Goal: Task Accomplishment & Management: Manage account settings

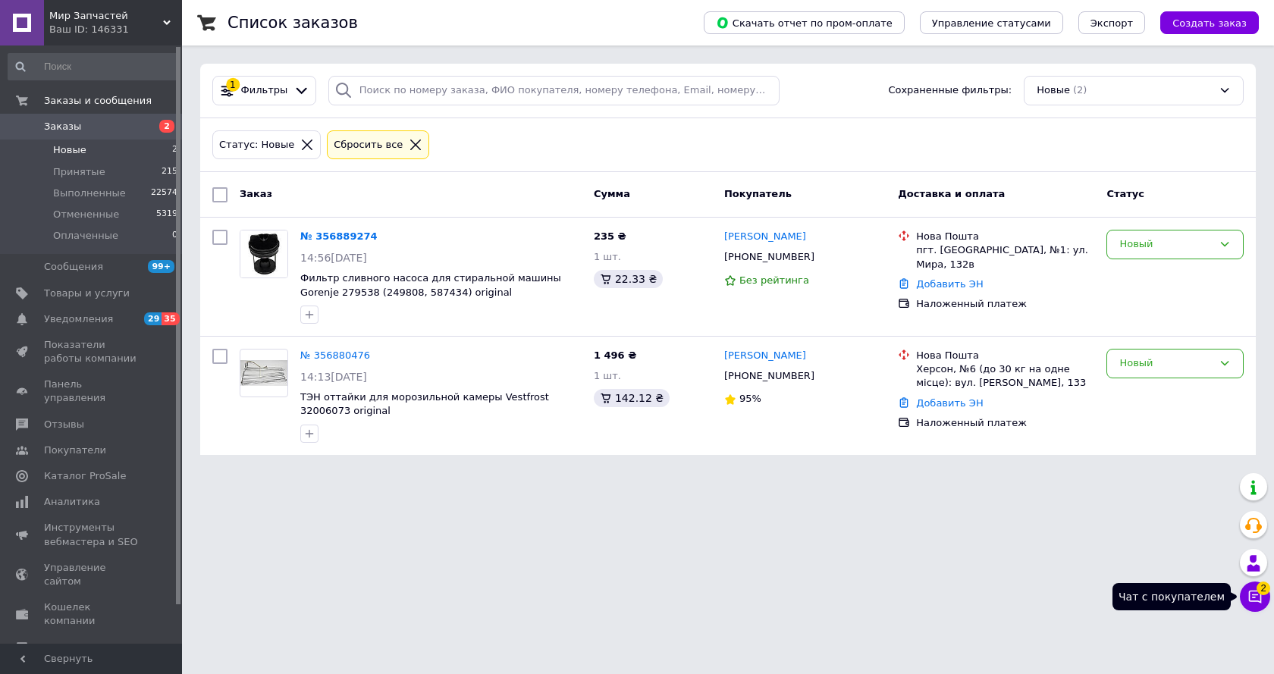
click at [1257, 597] on icon at bounding box center [1254, 596] width 15 height 15
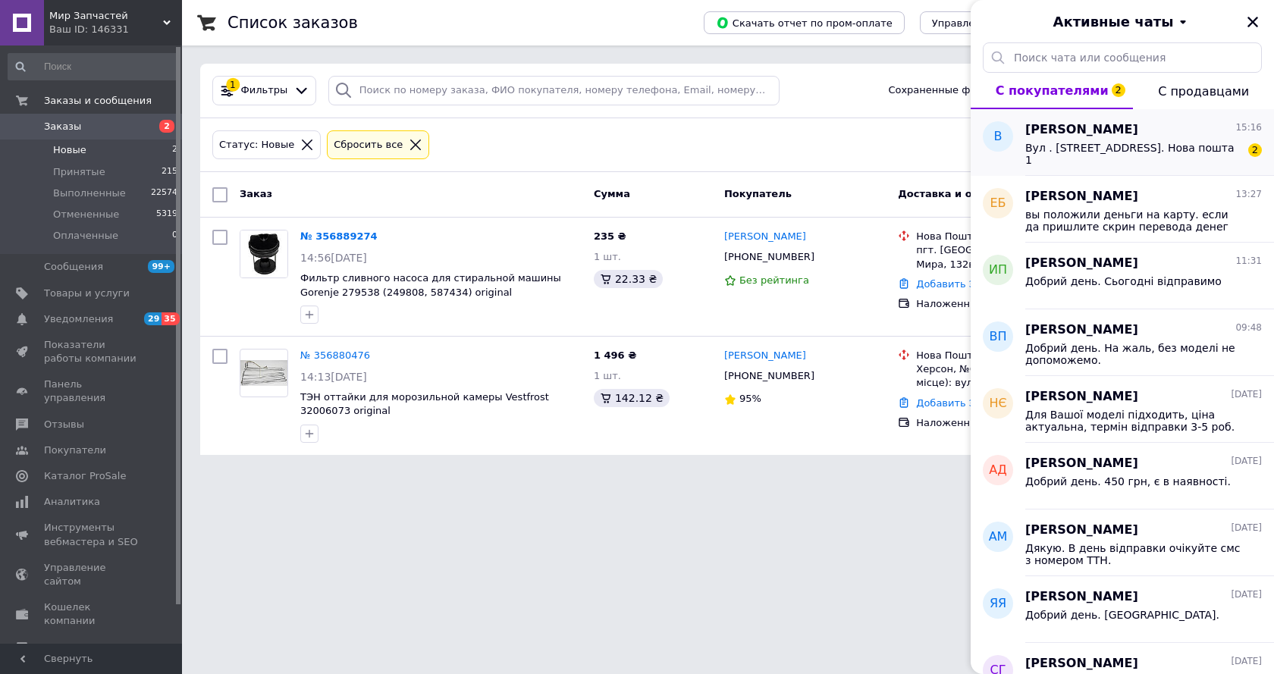
click at [1115, 126] on span "Вікторія Кондрацька" at bounding box center [1081, 129] width 113 height 17
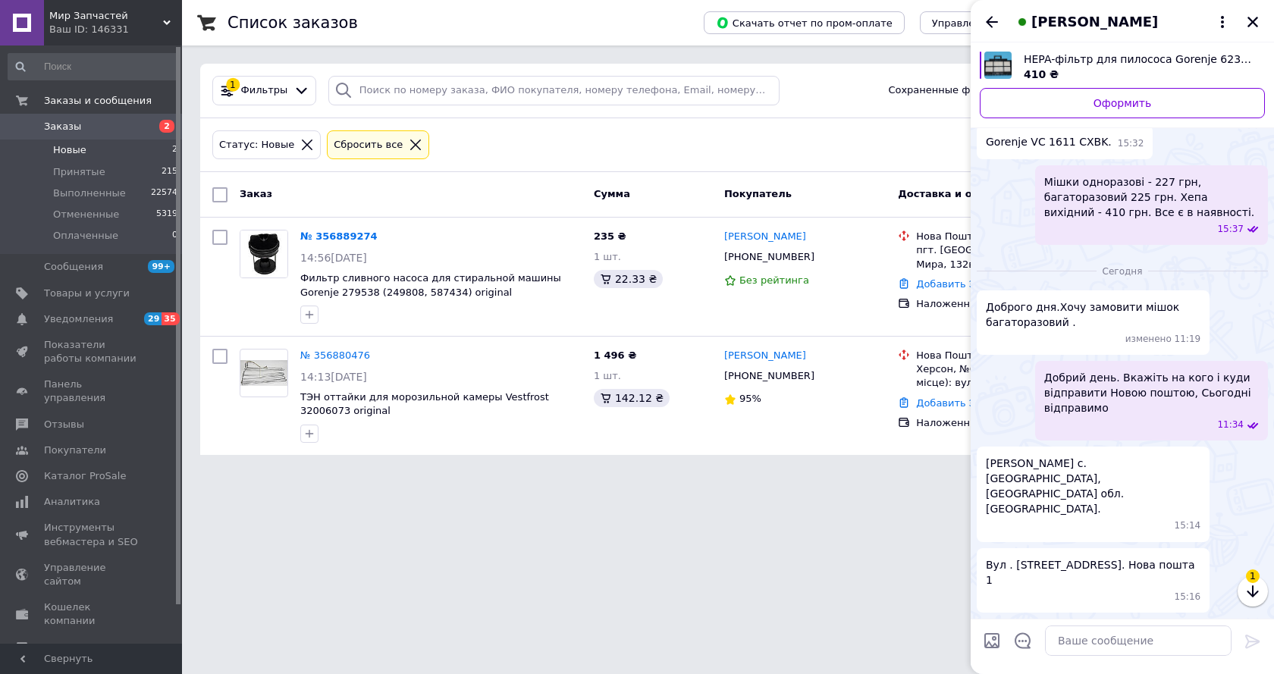
scroll to position [927, 0]
drag, startPoint x: 1075, startPoint y: 521, endPoint x: 1125, endPoint y: 525, distance: 50.2
click at [1125, 516] on span "Кондрацька Вікторія Іванівна с. Гуменці, Хмельницька обл. Кам'янець Подільський…" at bounding box center [1093, 486] width 215 height 61
click at [1162, 503] on span "Кондрацька Вікторія Іванівна с. Гуменці, Хмельницька обл. Кам'янець Подільський…" at bounding box center [1093, 486] width 215 height 61
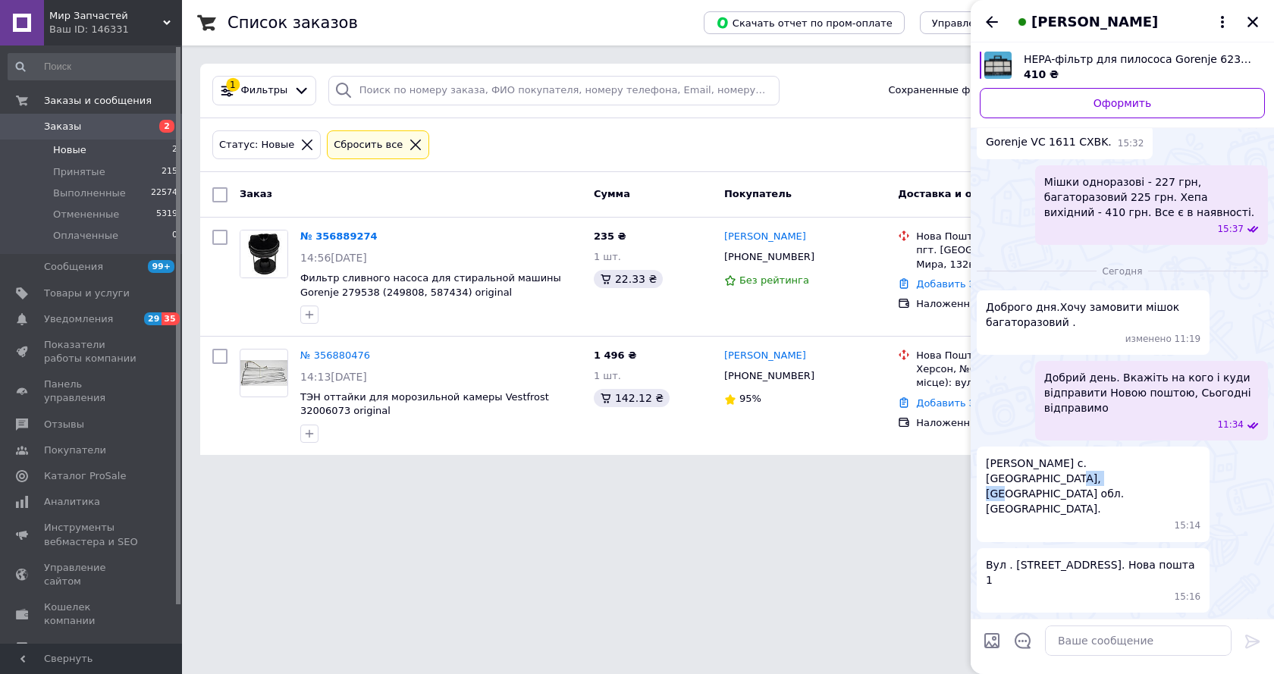
copy span "Гуменці"
click at [1068, 643] on textarea at bounding box center [1138, 641] width 187 height 30
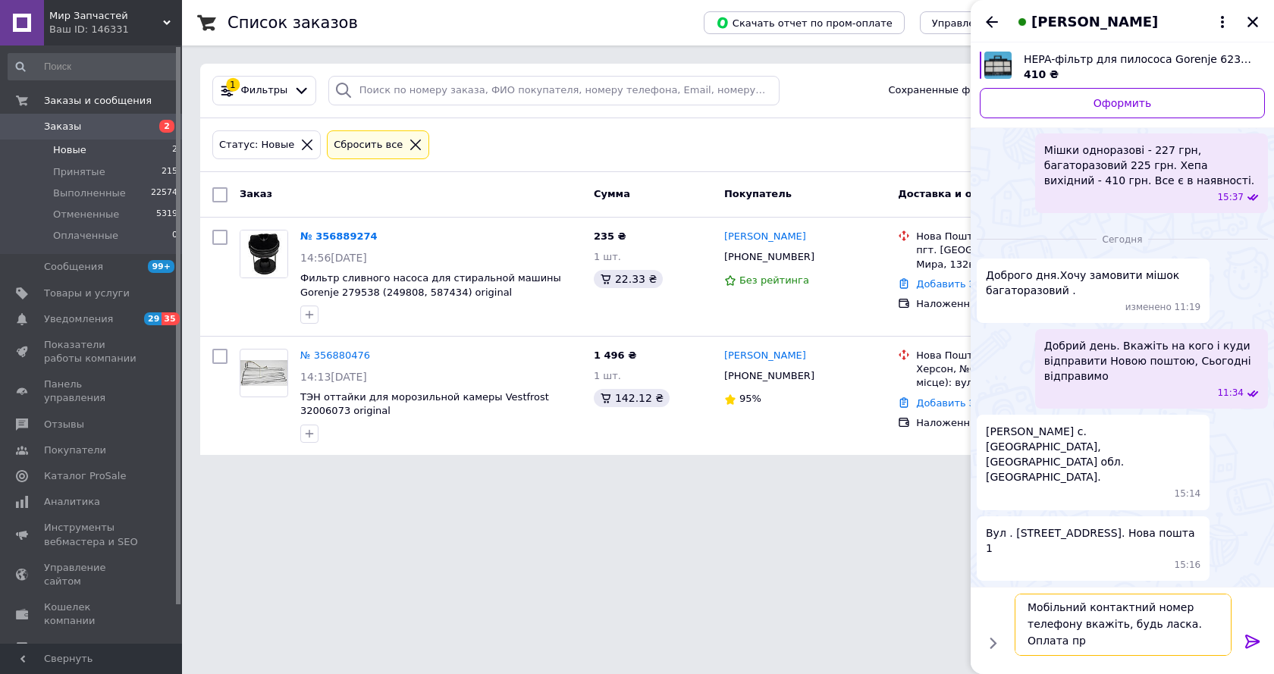
scroll to position [2, 0]
type textarea "Мобільний контактний номер телефону вкажіть, будь ласка. Оплата при отриманні б…"
click at [1251, 636] on icon at bounding box center [1252, 642] width 14 height 14
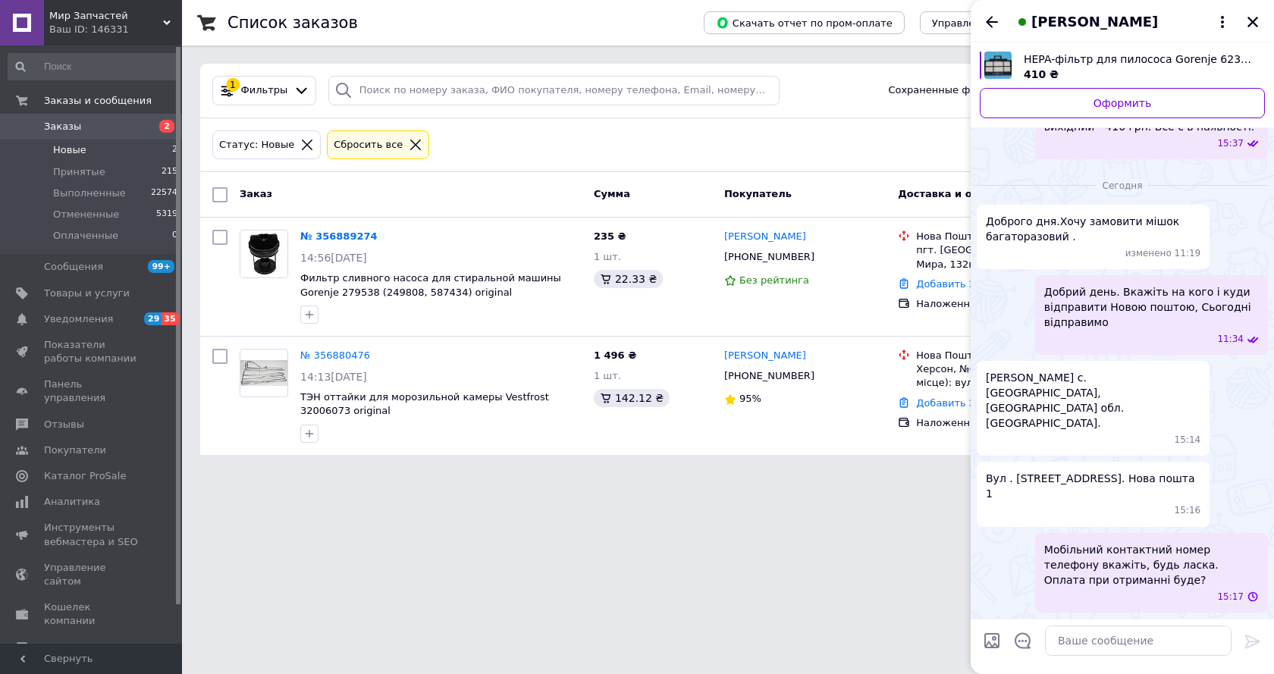
scroll to position [986, 0]
drag, startPoint x: 985, startPoint y: 422, endPoint x: 1085, endPoint y: 423, distance: 100.1
click at [1085, 423] on div "Кондрацька Вікторія Іванівна с. Гуменці, Хмельницька обл. Кам'янець Подільський…" at bounding box center [1093, 408] width 233 height 95
copy span "Кондрацька Вікторія"
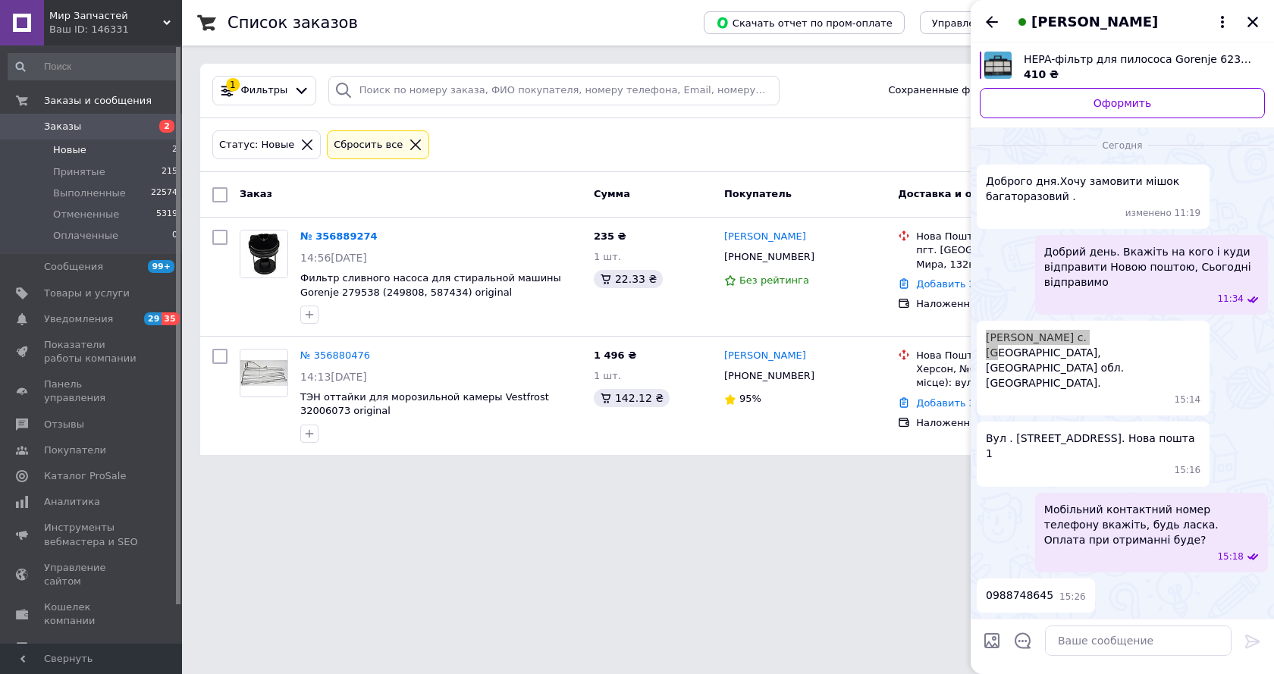
scroll to position [1027, 0]
click at [1010, 590] on span "0988748645" at bounding box center [1019, 596] width 67 height 16
copy span "0988748645"
click at [1254, 19] on icon "Закрыть" at bounding box center [1253, 22] width 14 height 14
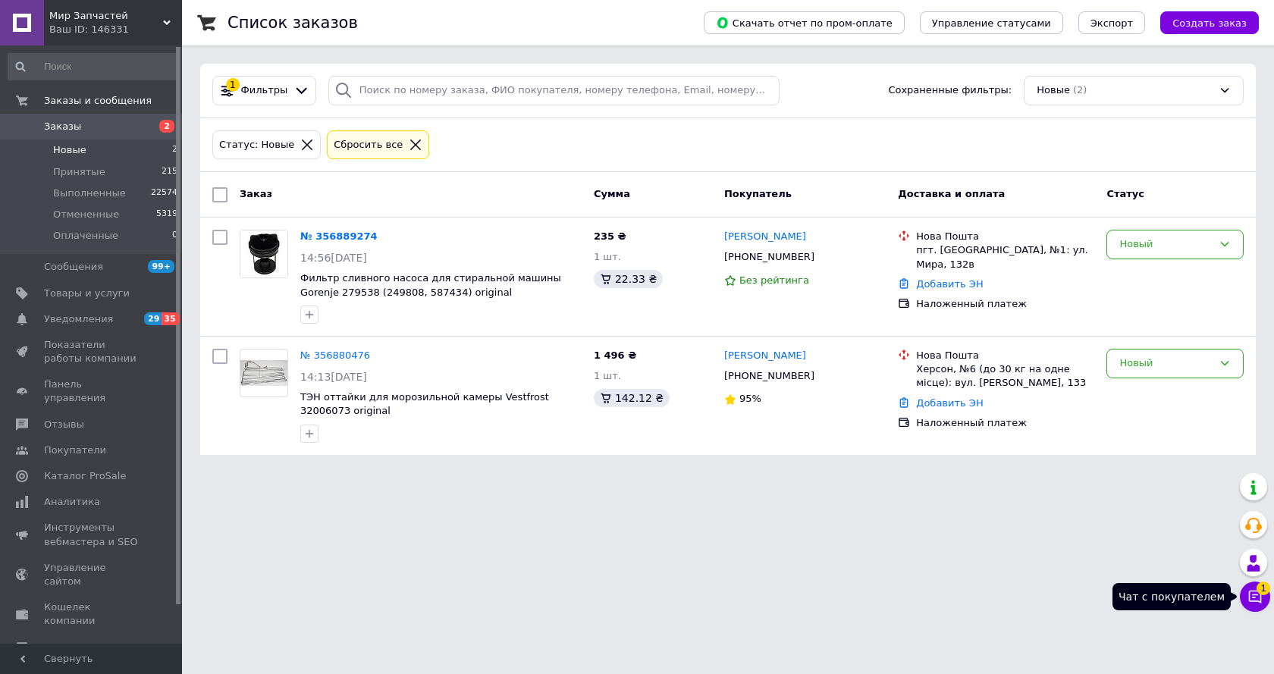
click at [1252, 603] on icon at bounding box center [1254, 596] width 15 height 15
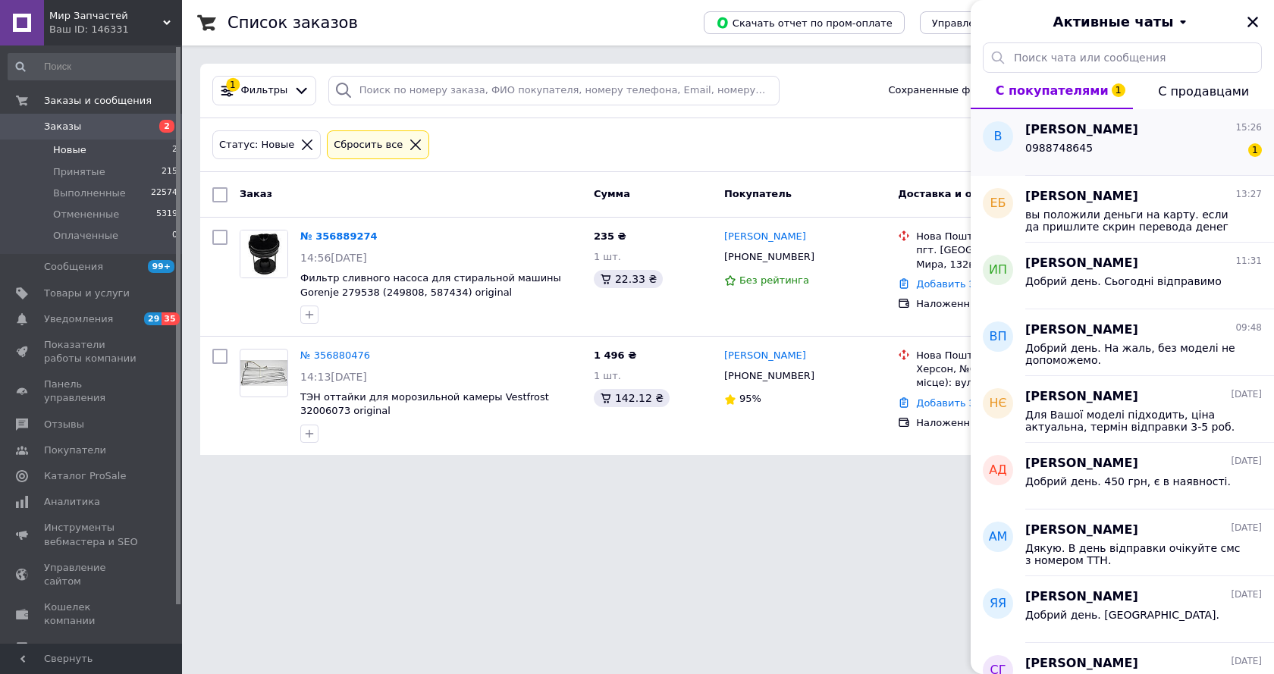
click at [1100, 130] on span "Вікторія Кондрацька" at bounding box center [1081, 129] width 113 height 17
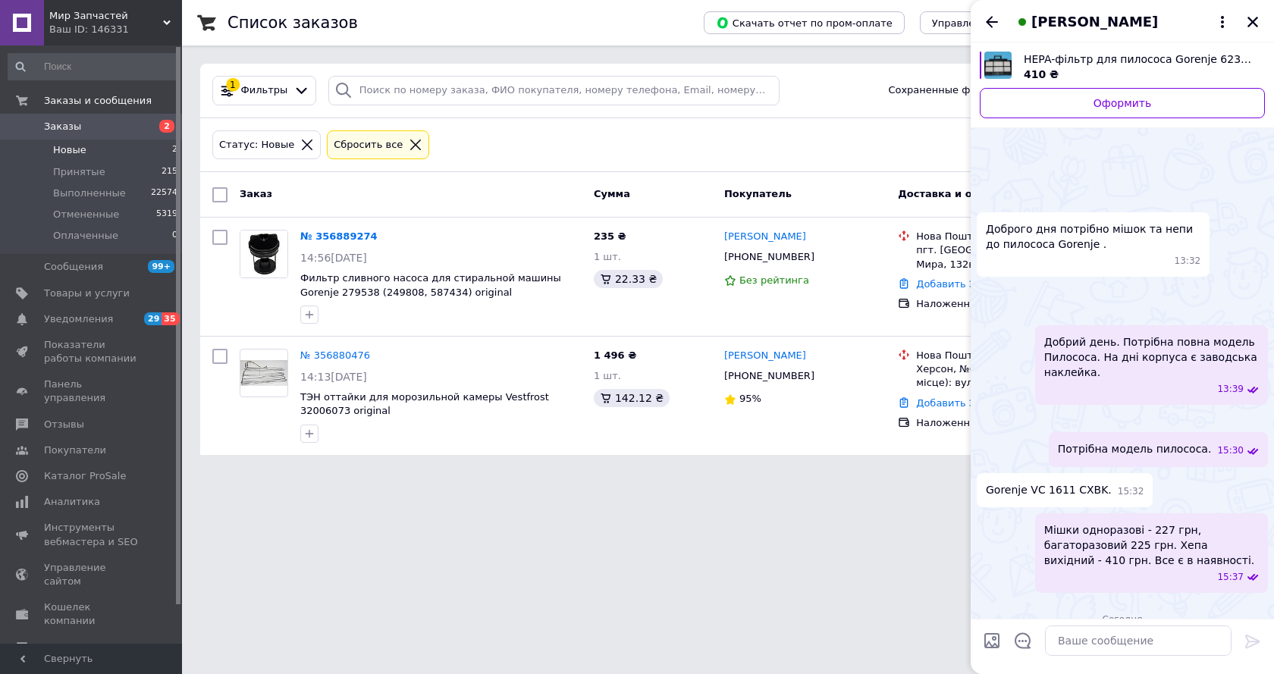
scroll to position [1093, 0]
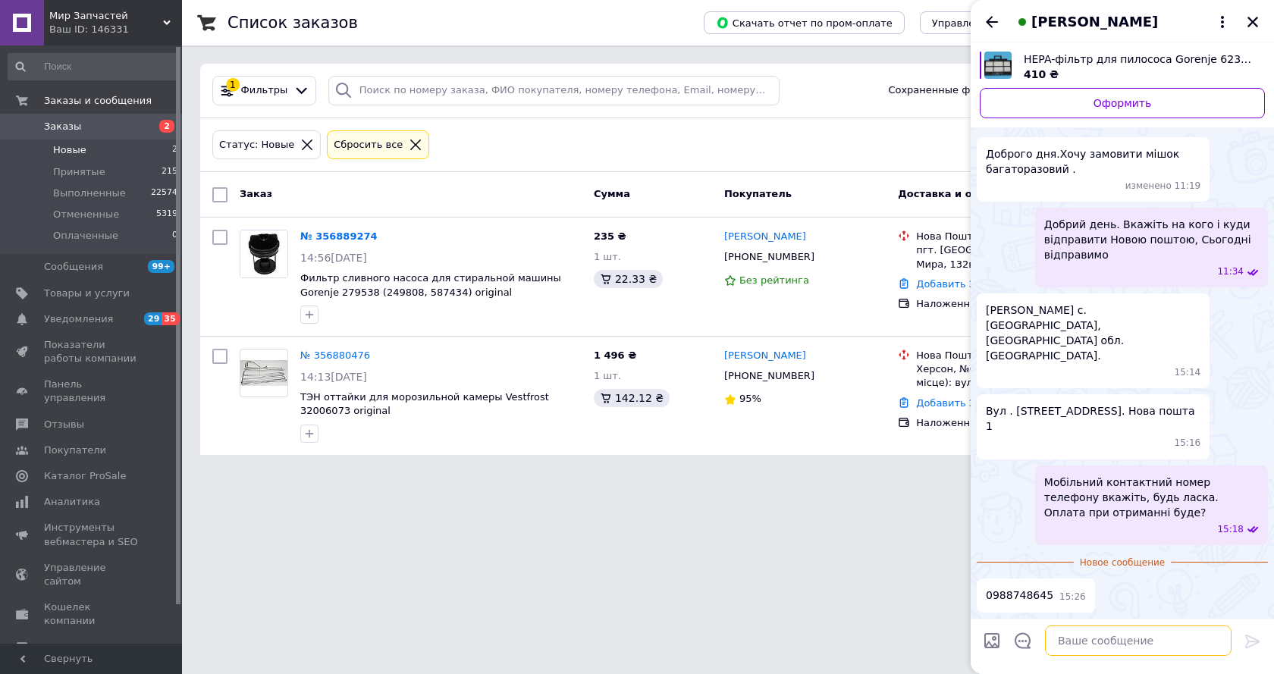
drag, startPoint x: 1121, startPoint y: 638, endPoint x: 1273, endPoint y: 673, distance: 156.4
click at [1124, 638] on textarea at bounding box center [1138, 641] width 187 height 30
type textarea "Сьогодні відправимо"
click at [1246, 650] on button at bounding box center [1253, 642] width 18 height 20
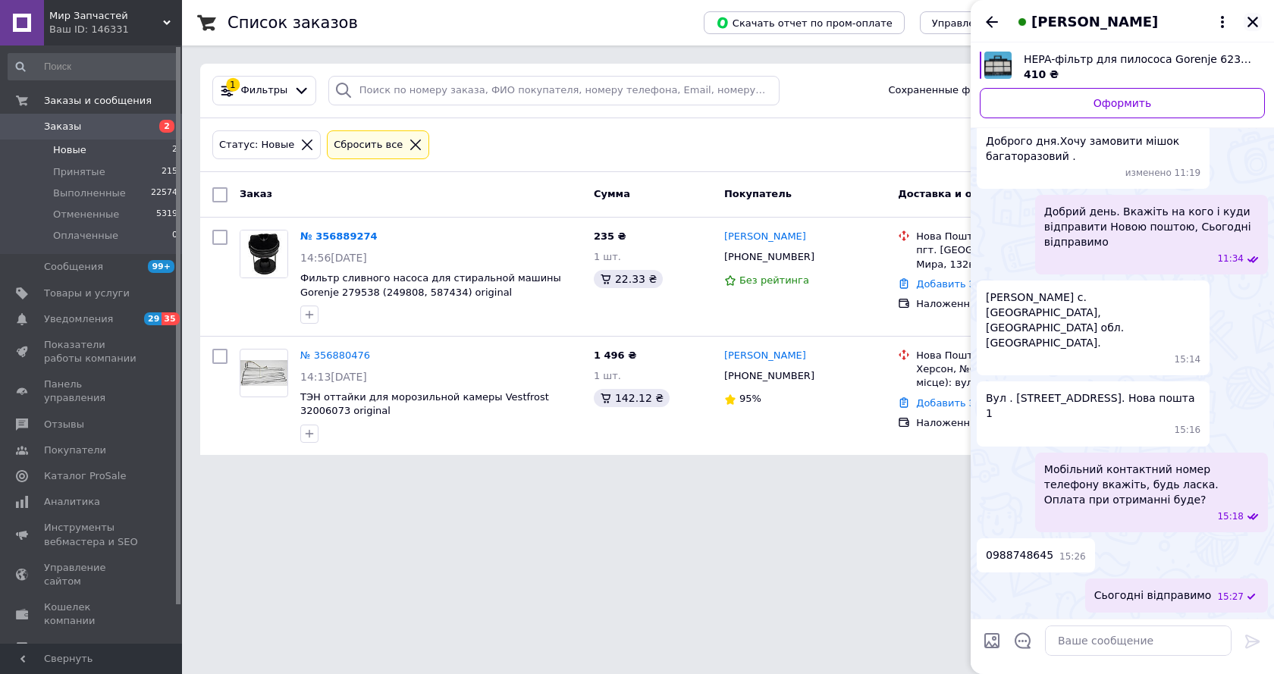
click at [1256, 18] on icon "Закрыть" at bounding box center [1252, 22] width 11 height 11
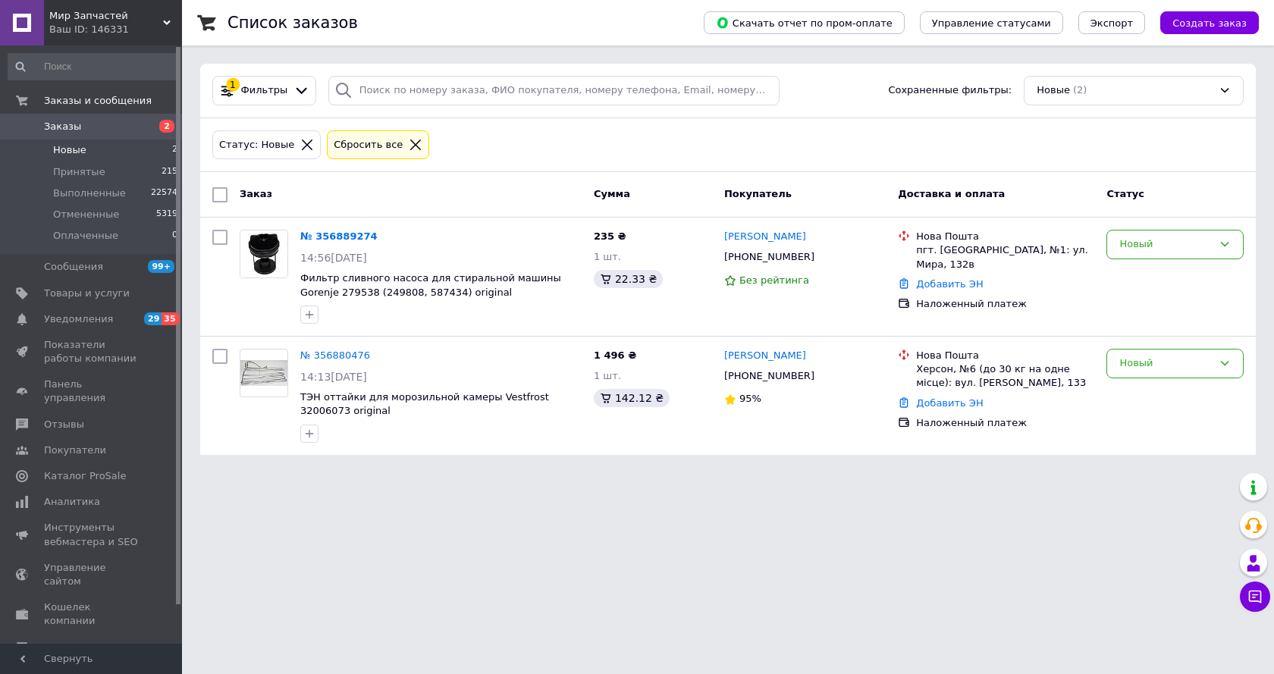
click at [77, 149] on span "Новые" at bounding box center [69, 150] width 33 height 14
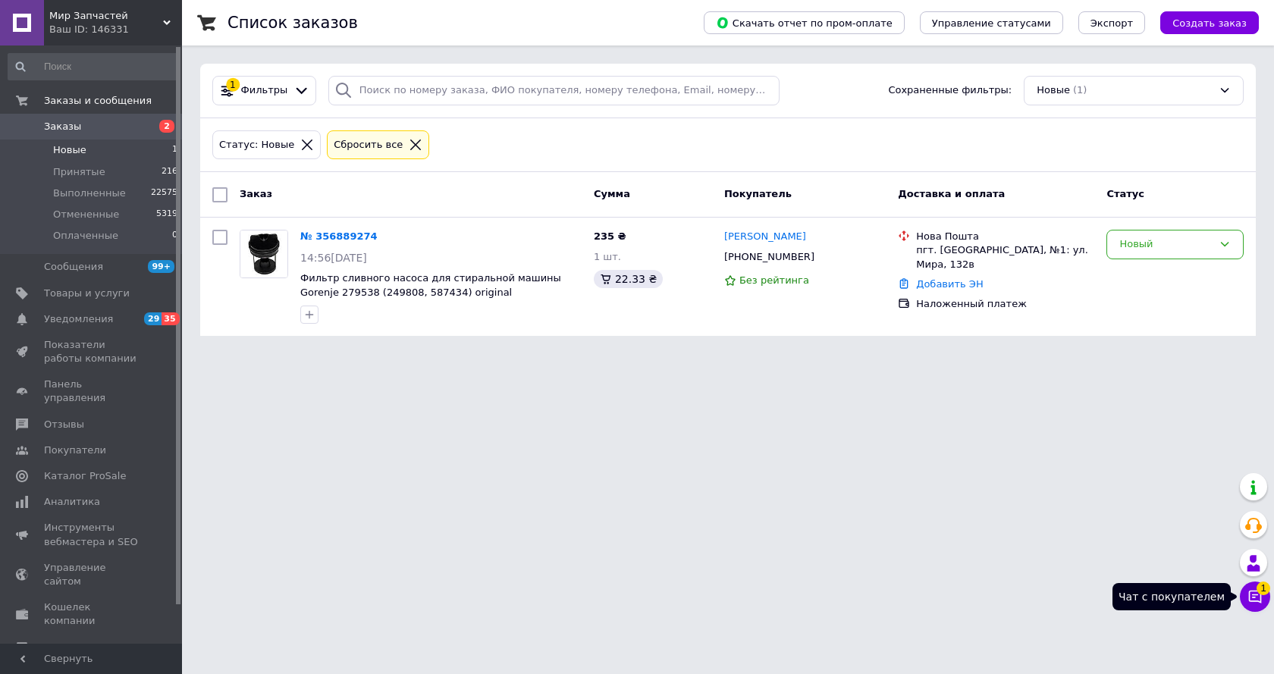
click at [1250, 594] on icon at bounding box center [1255, 597] width 13 height 13
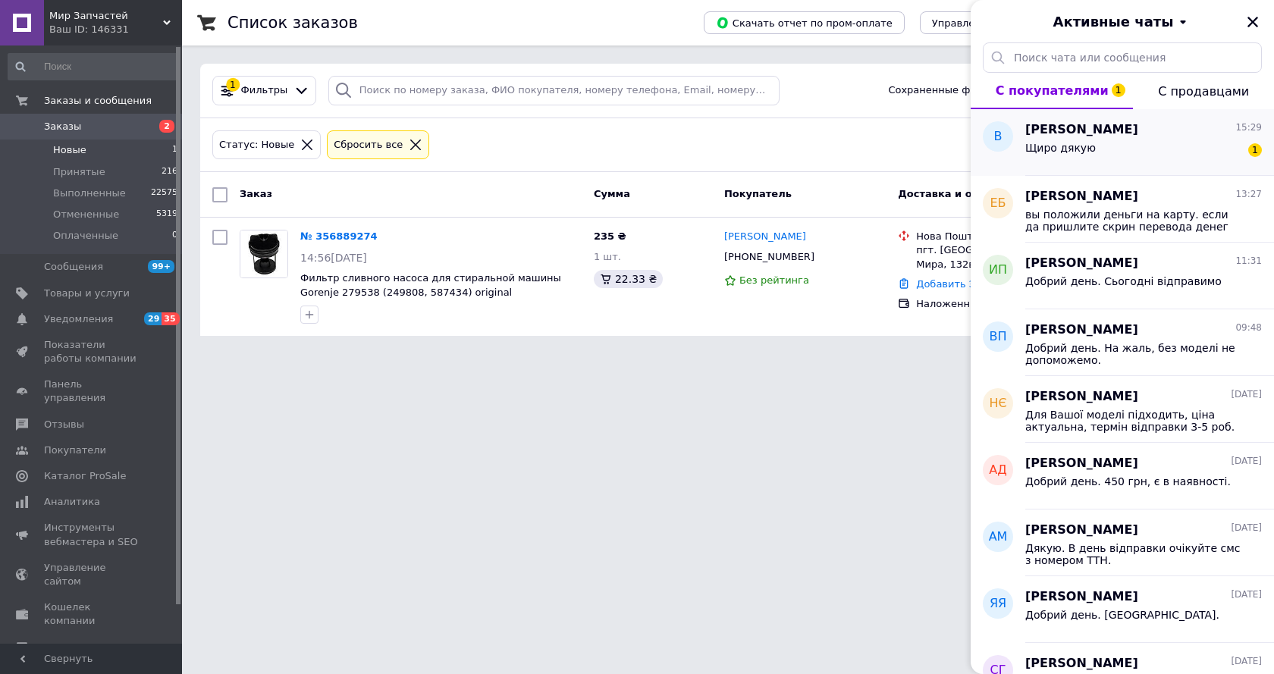
click at [1123, 131] on span "Вікторія Кондрацька" at bounding box center [1081, 129] width 113 height 17
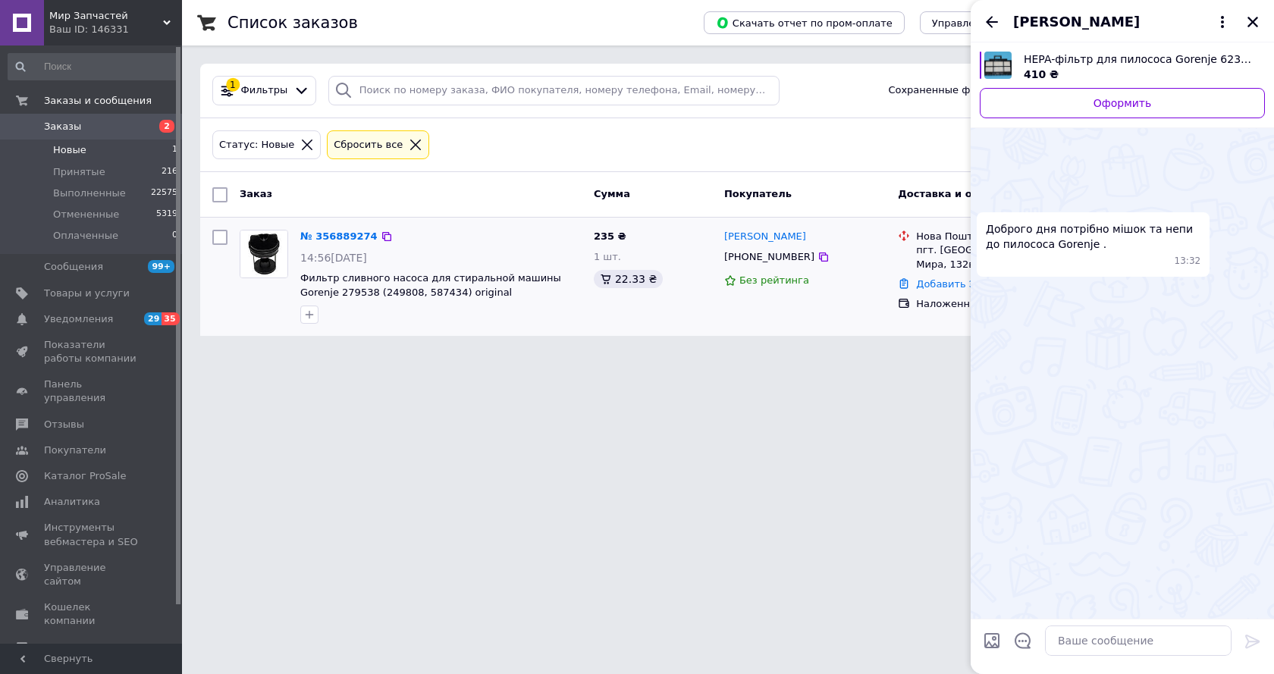
scroll to position [1173, 0]
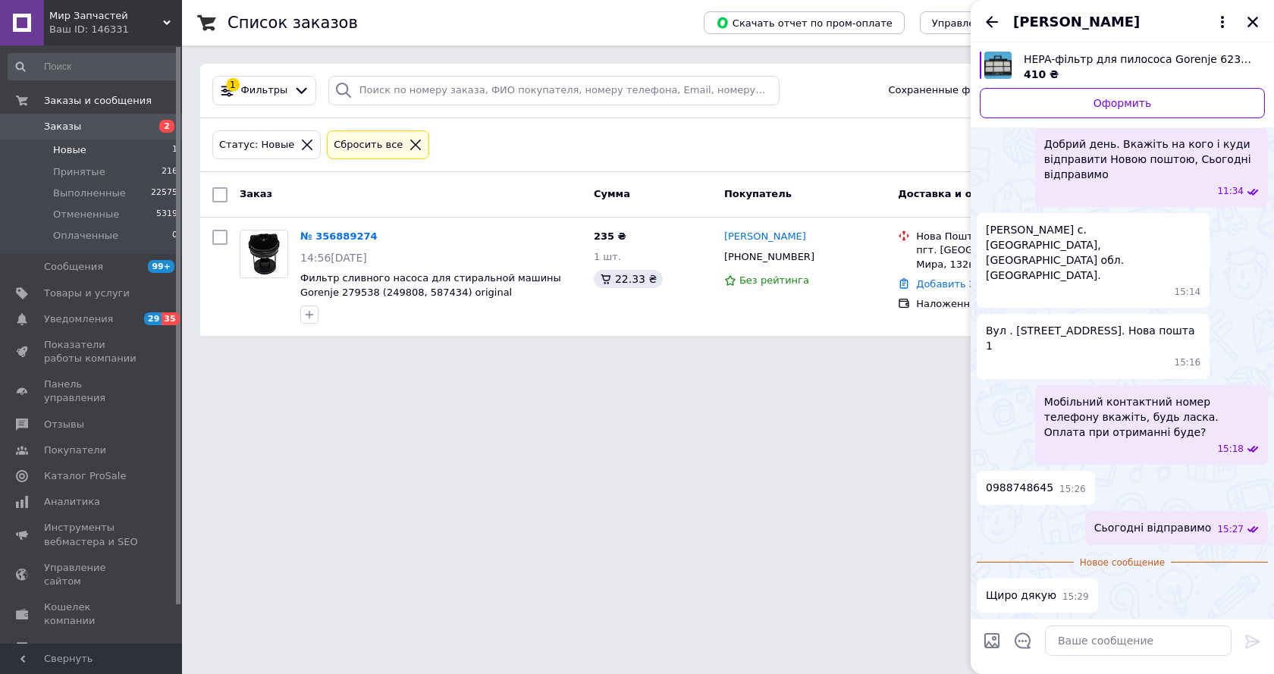
click at [1257, 26] on icon "Закрыть" at bounding box center [1252, 22] width 11 height 11
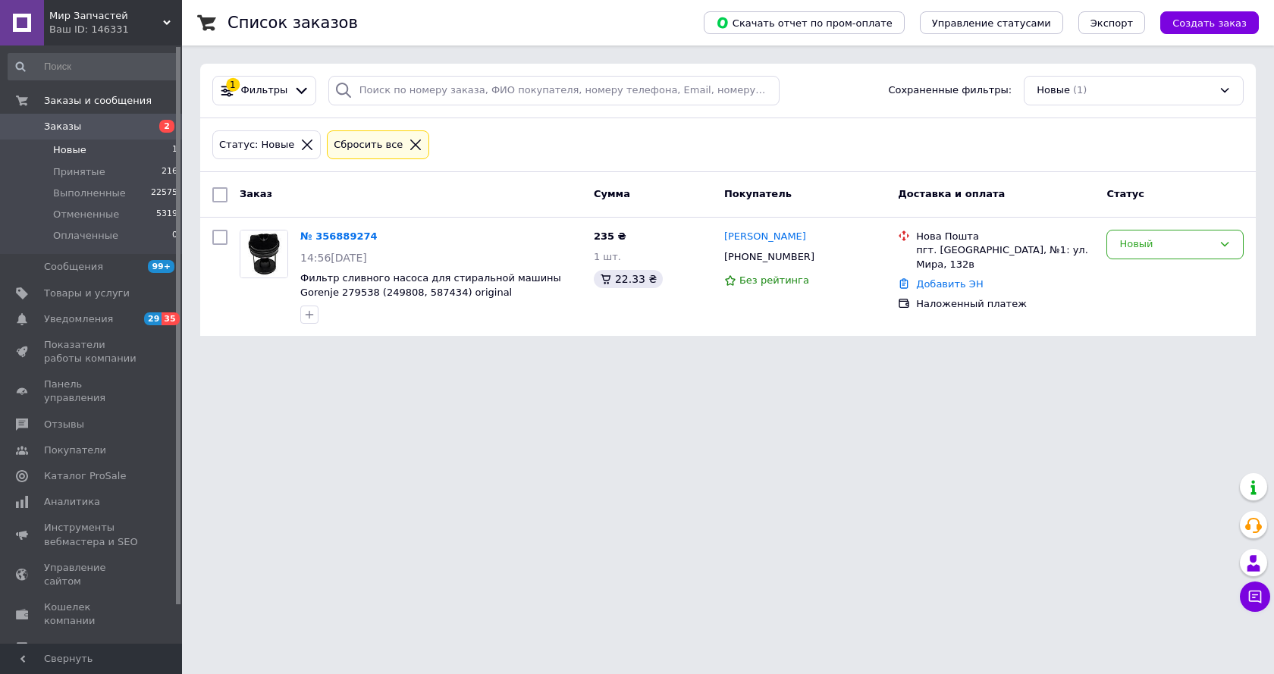
click at [78, 157] on span "Новые" at bounding box center [69, 150] width 33 height 14
click at [85, 235] on span "Оплаченные" at bounding box center [85, 236] width 65 height 14
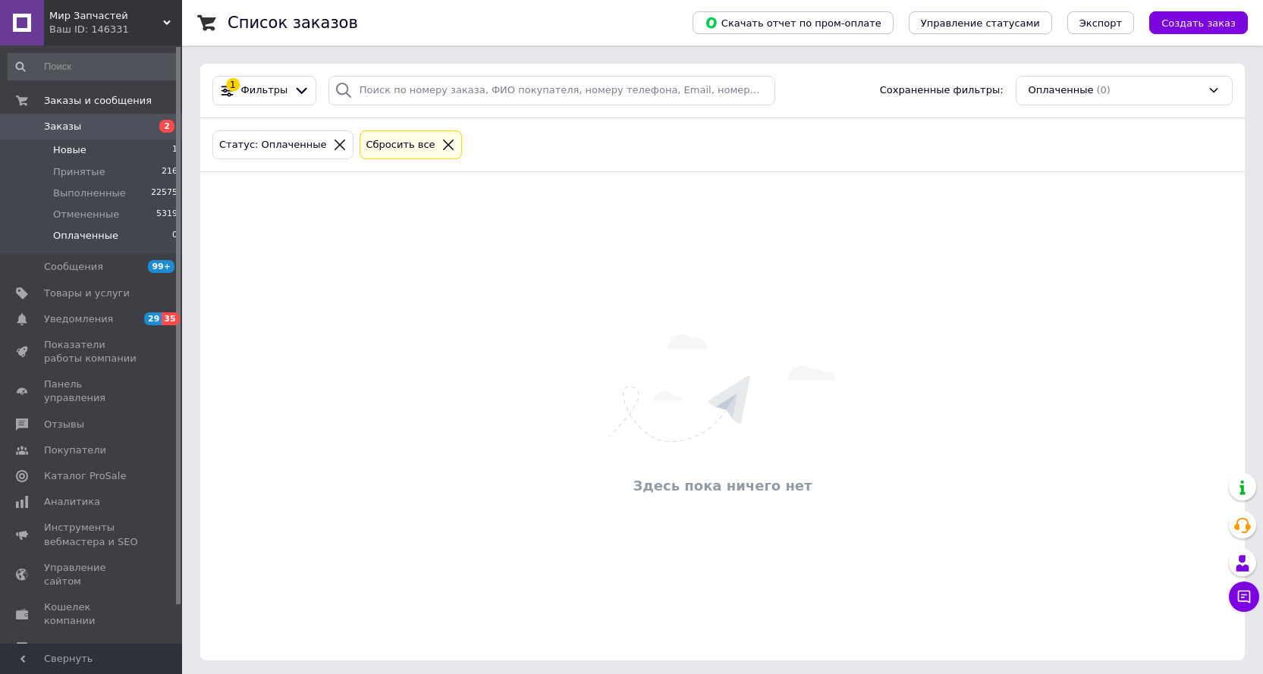
click at [78, 152] on span "Новые" at bounding box center [69, 150] width 33 height 14
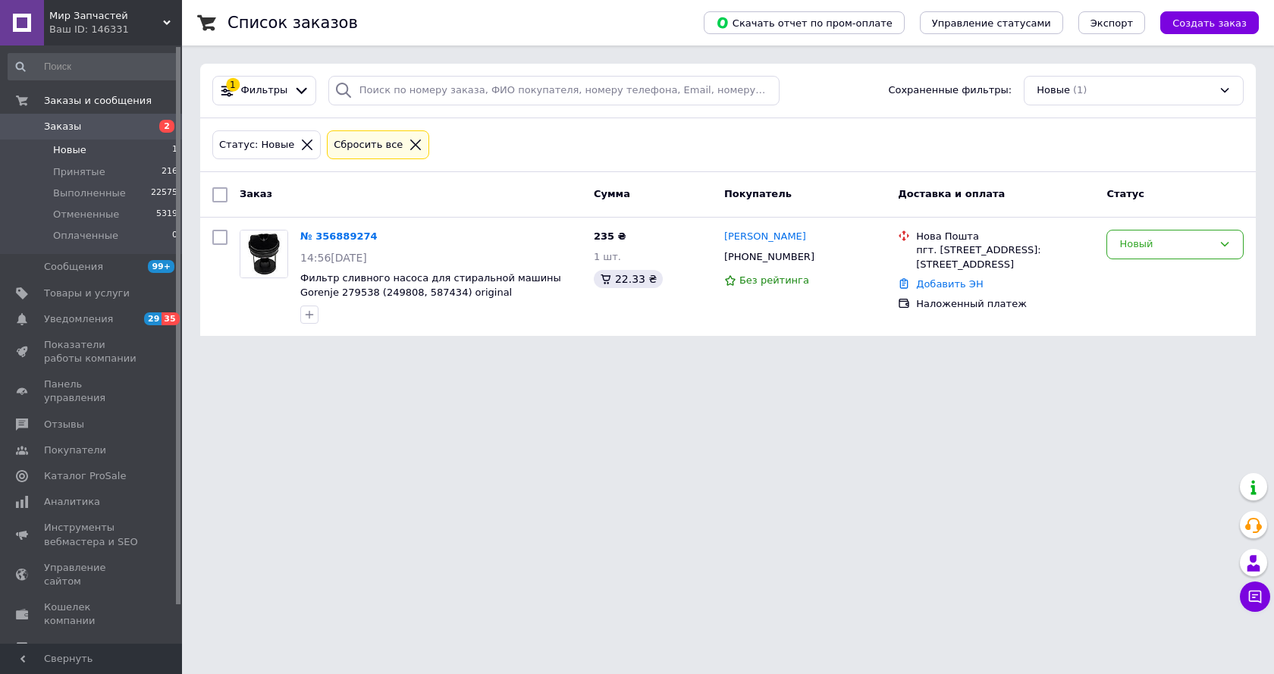
click at [78, 144] on span "Новые" at bounding box center [69, 150] width 33 height 14
